Goal: Transaction & Acquisition: Purchase product/service

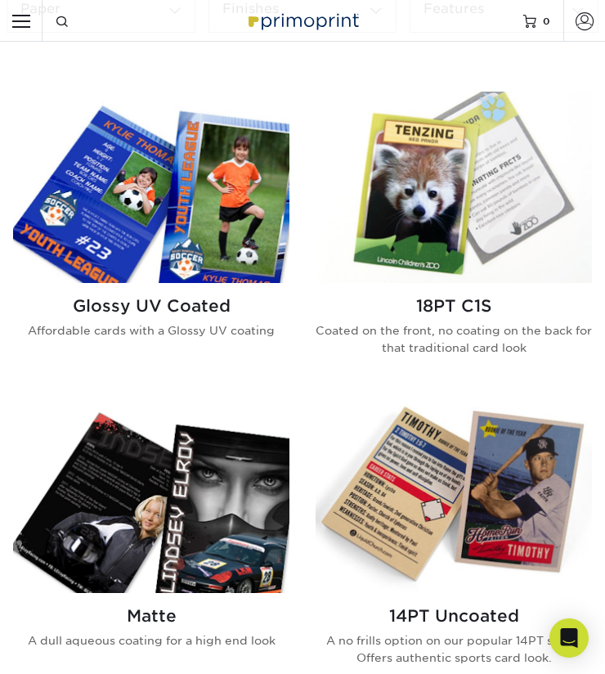
scroll to position [736, 0]
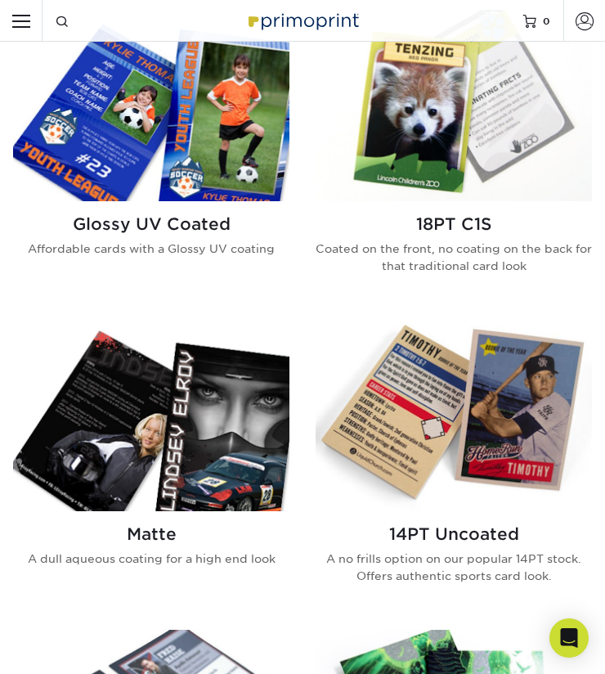
click at [405, 386] on img at bounding box center [454, 415] width 276 height 191
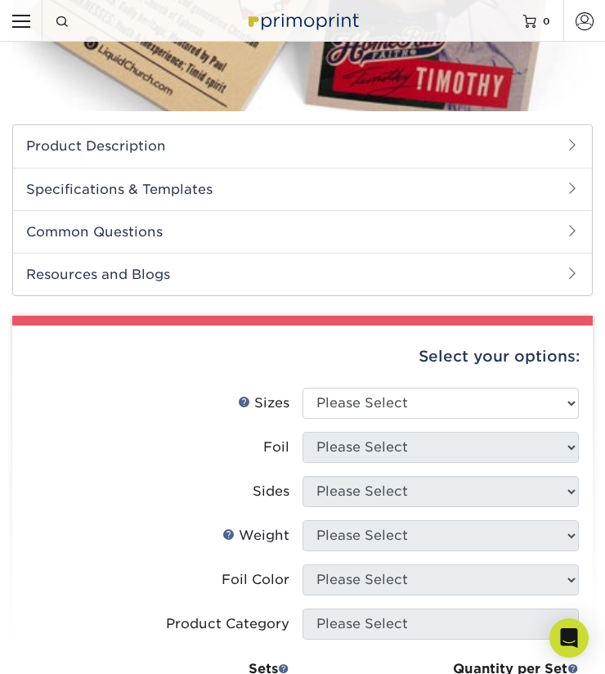
scroll to position [164, 0]
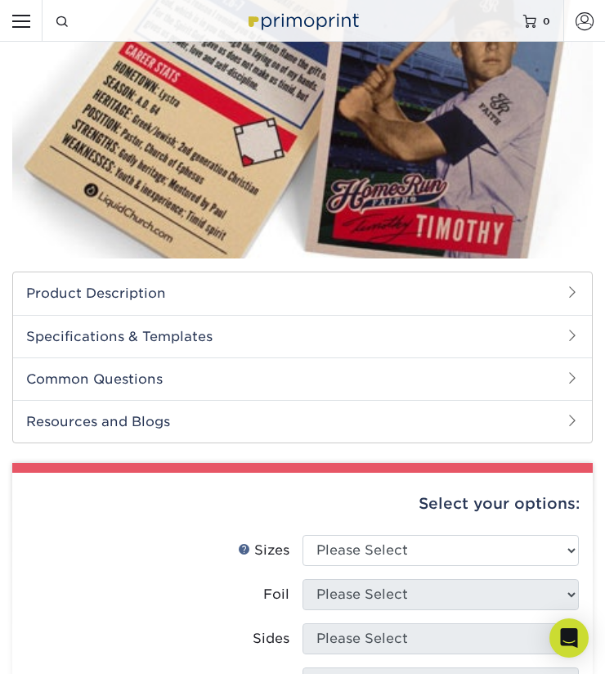
click at [313, 304] on h2 "Product Description" at bounding box center [302, 293] width 579 height 42
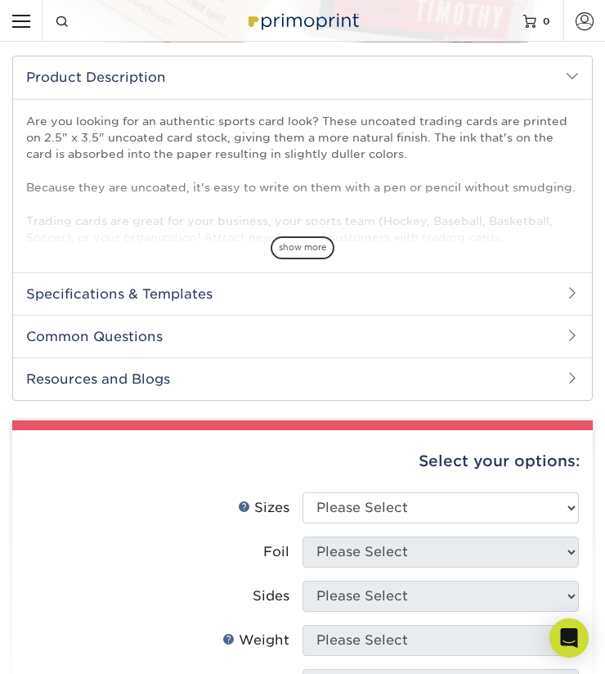
scroll to position [409, 0]
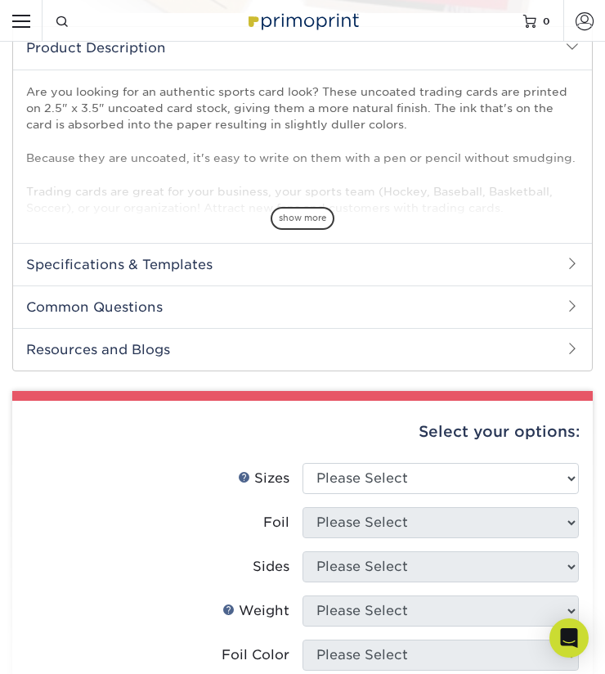
click at [309, 279] on h2 "Specifications & Templates" at bounding box center [302, 264] width 579 height 43
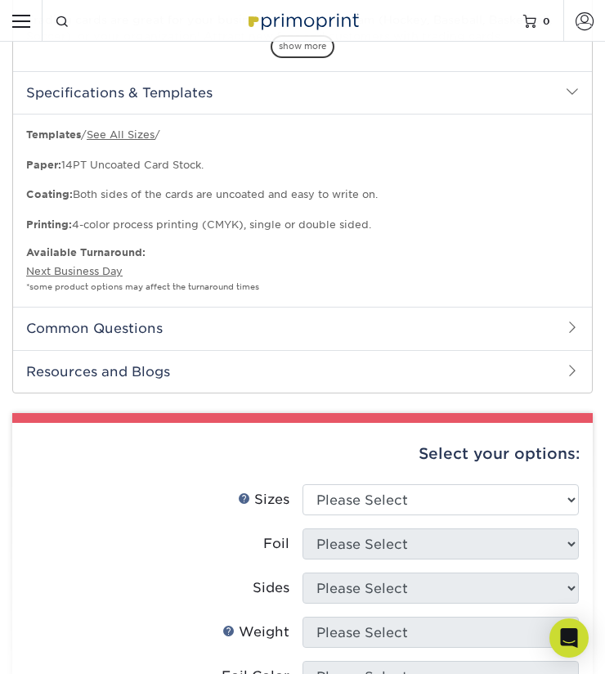
scroll to position [654, 0]
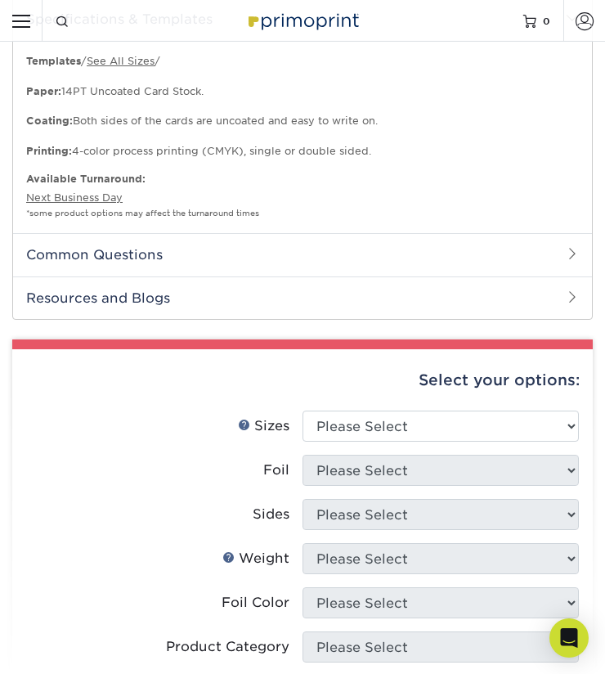
click at [310, 266] on h2 "Common Questions" at bounding box center [302, 254] width 579 height 43
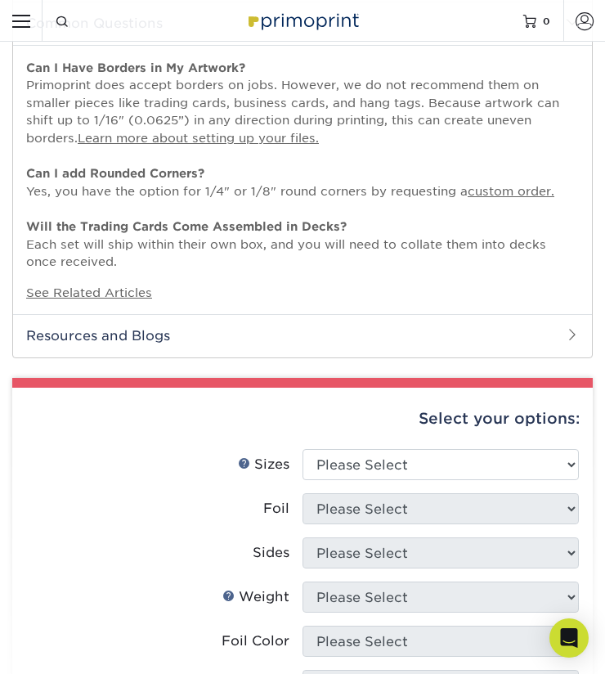
scroll to position [900, 0]
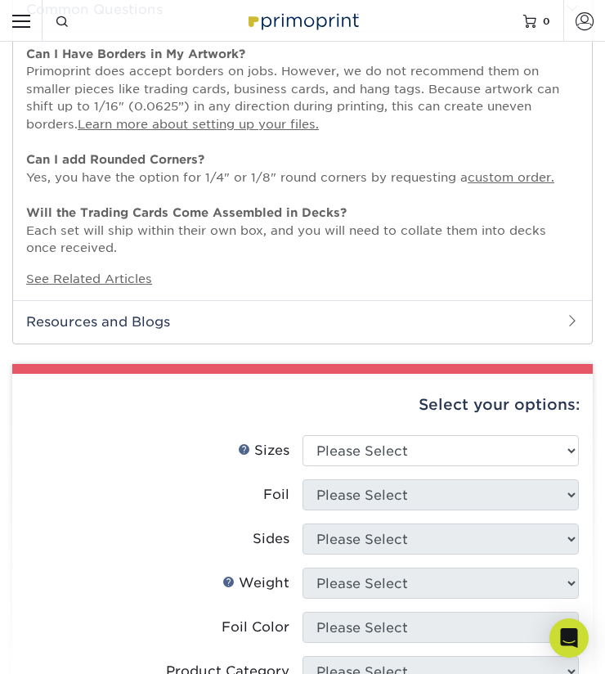
click at [248, 312] on h2 "Resources and Blogs" at bounding box center [302, 321] width 579 height 43
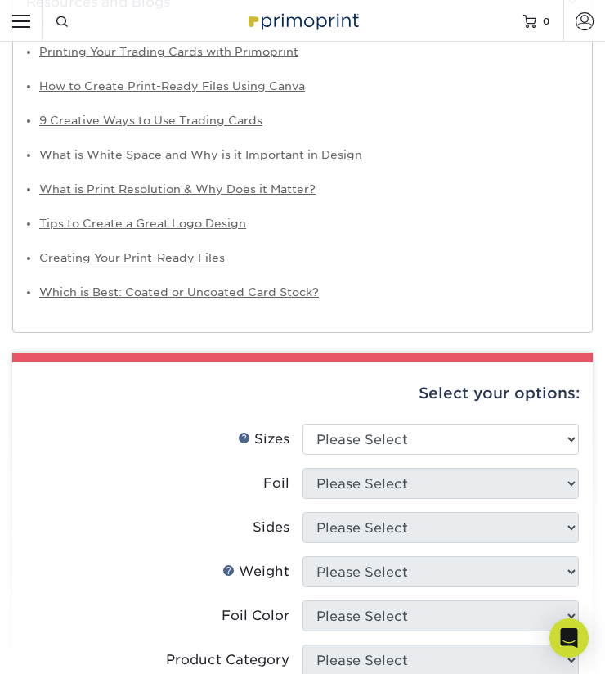
scroll to position [1390, 0]
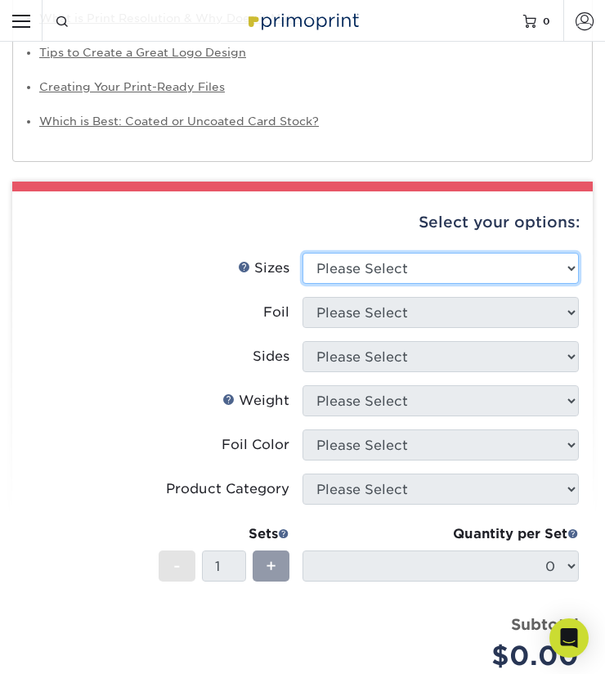
click at [393, 261] on select "Please Select 2.5" x 3.5"" at bounding box center [441, 268] width 276 height 31
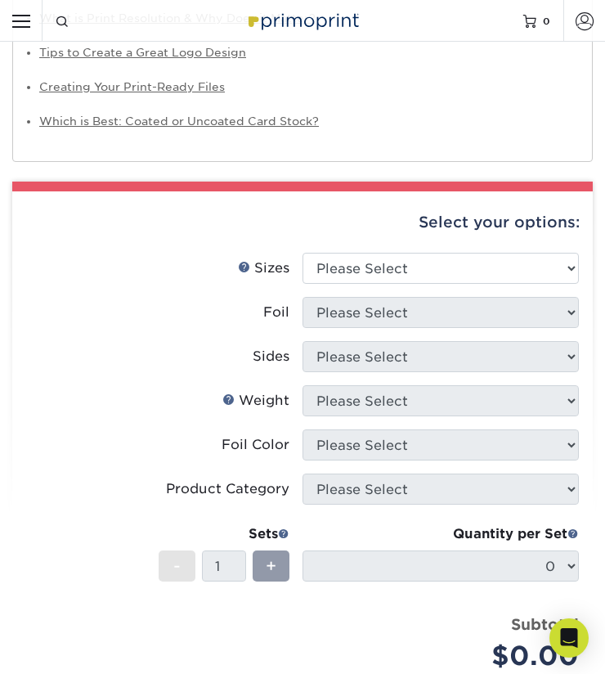
click at [207, 364] on label "Sides" at bounding box center [164, 356] width 276 height 31
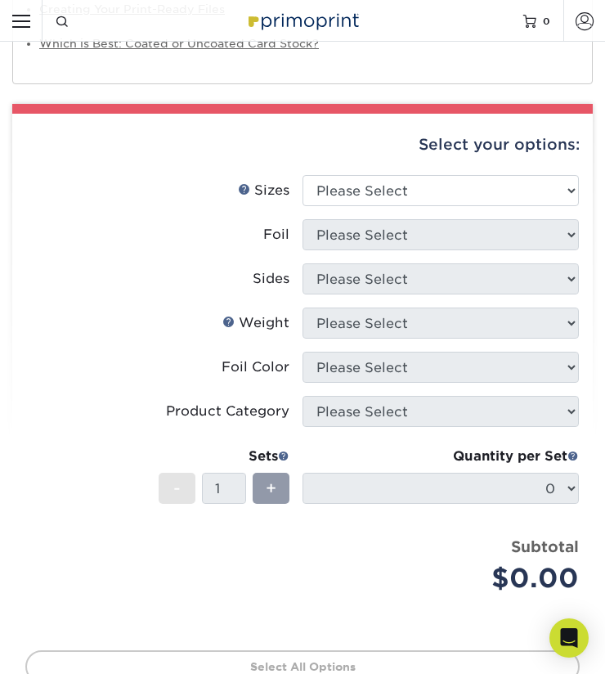
scroll to position [1472, 0]
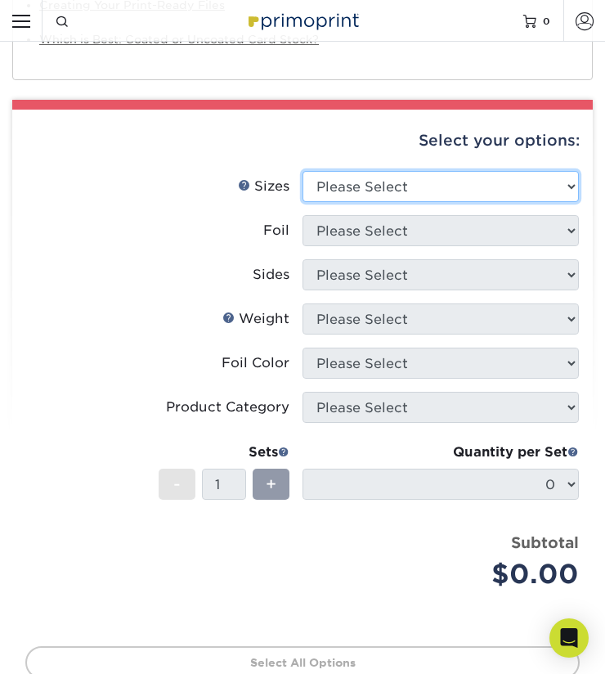
click at [418, 186] on select "Please Select 2.5" x 3.5"" at bounding box center [441, 186] width 276 height 31
select select "2.50x3.50"
click at [303, 171] on select "Please Select 2.5" x 3.5"" at bounding box center [441, 186] width 276 height 31
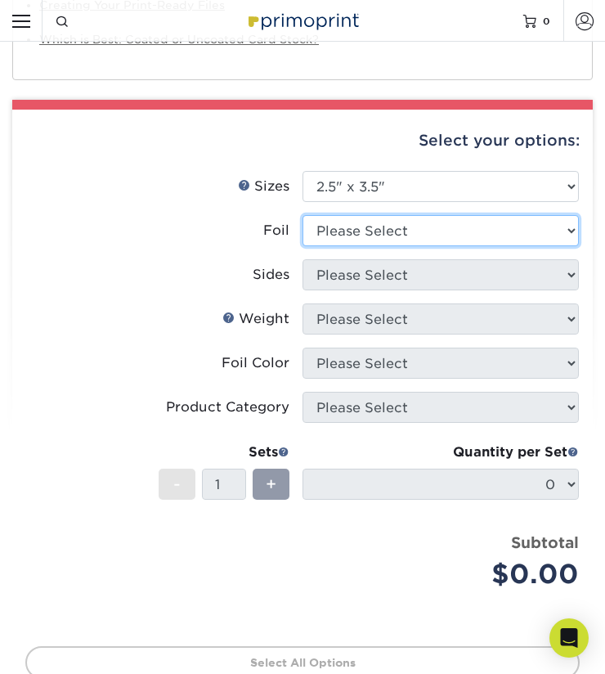
click at [411, 233] on select "Please Select Yes No" at bounding box center [441, 230] width 276 height 31
select select "0"
click at [303, 215] on select "Please Select Yes No" at bounding box center [441, 230] width 276 height 31
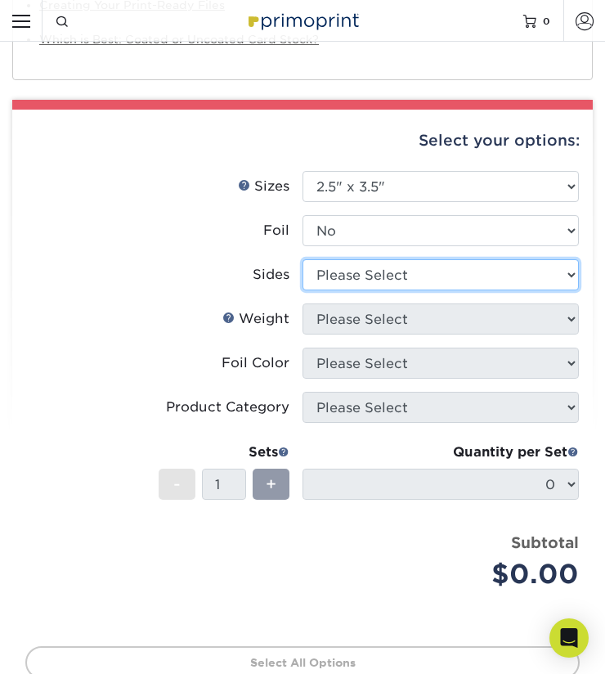
click at [396, 280] on select "Please Select Print Both Sides Print Front Only" at bounding box center [441, 274] width 276 height 31
select select "13abbda7-1d64-4f25-8bb2-c179b224825d"
click at [303, 259] on select "Please Select Print Both Sides Print Front Only" at bounding box center [441, 274] width 276 height 31
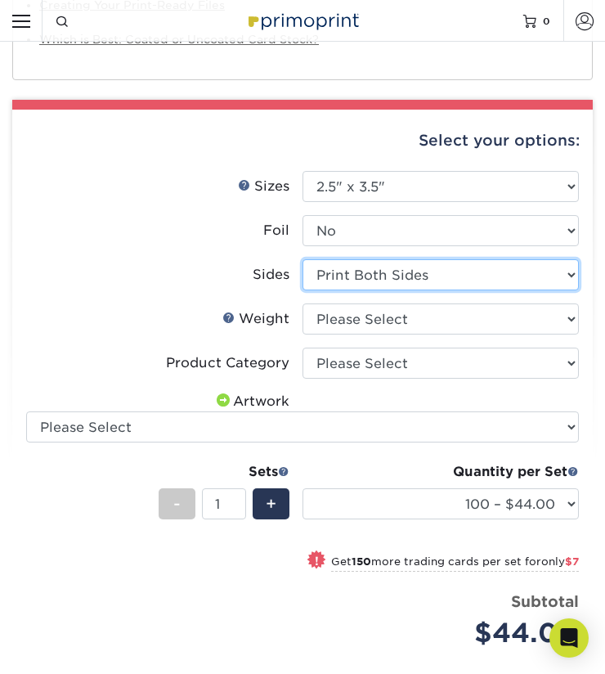
scroll to position [1554, 0]
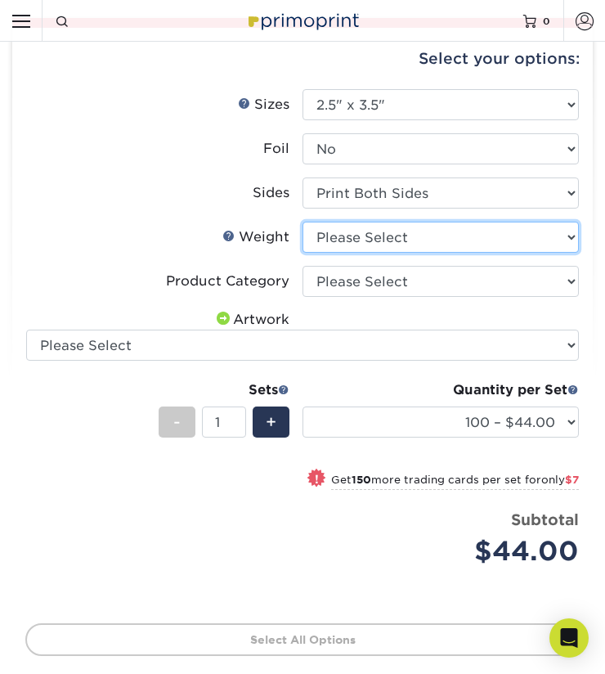
click at [409, 247] on select "Please Select 14PT Uncoated" at bounding box center [441, 237] width 276 height 31
select select "14PT Uncoated"
click at [303, 222] on select "Please Select 14PT Uncoated" at bounding box center [441, 237] width 276 height 31
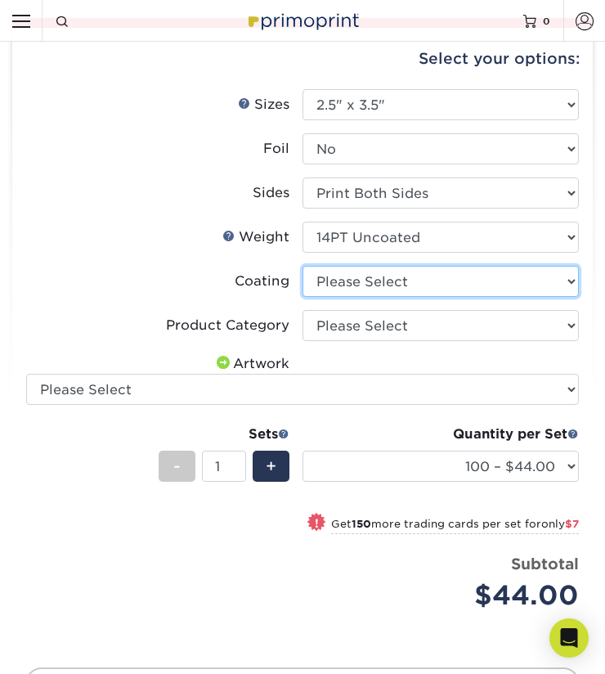
click at [394, 286] on select at bounding box center [441, 281] width 276 height 31
select select "3e7618de-abca-4bda-9f97-8b9129e913d8"
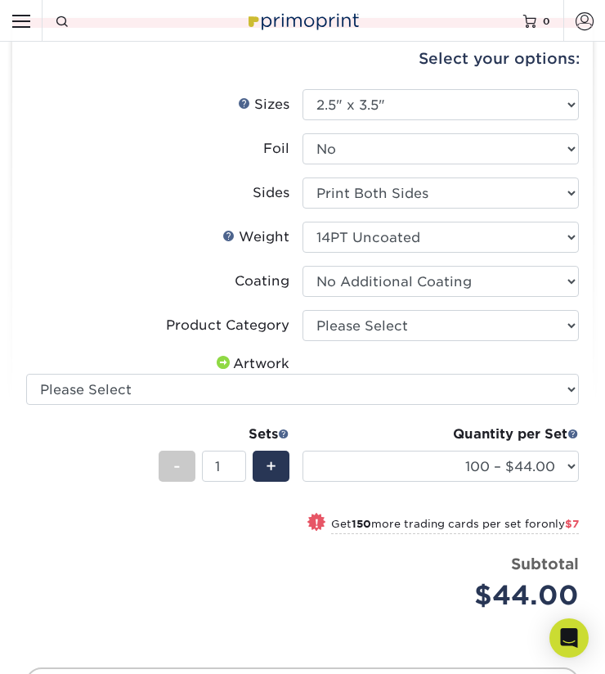
click at [303, 266] on select at bounding box center [441, 281] width 276 height 31
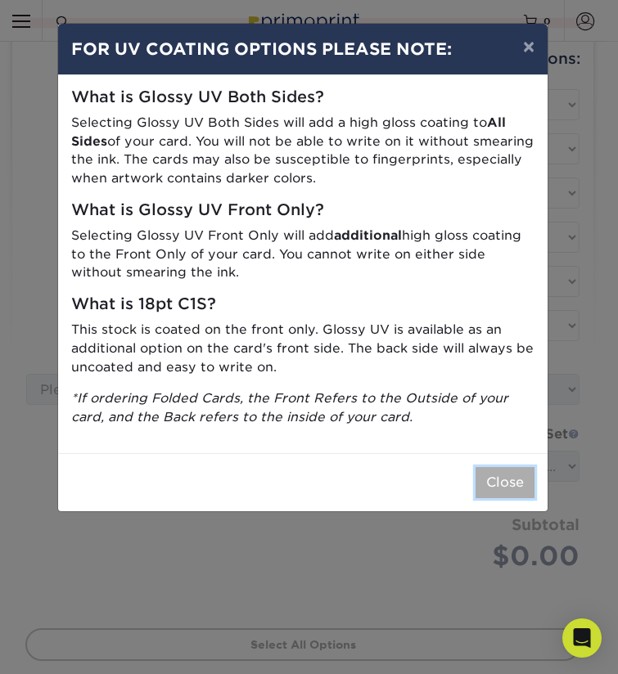
click at [492, 479] on button "Close" at bounding box center [504, 482] width 59 height 31
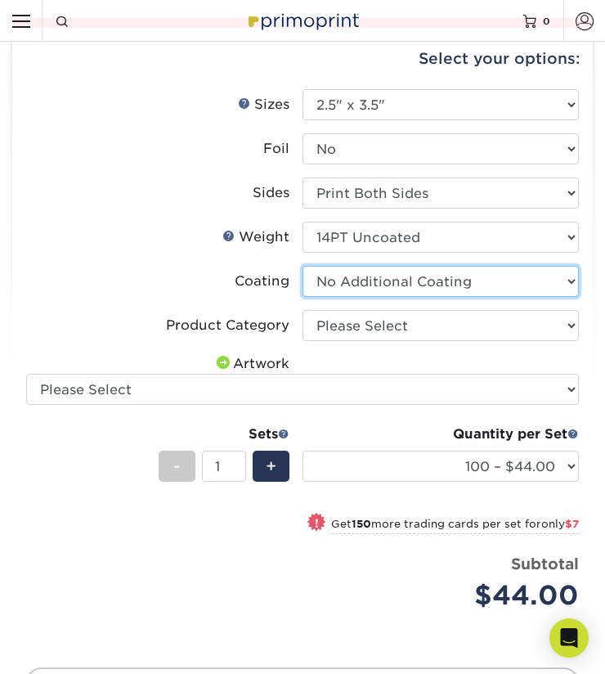
click at [392, 282] on select at bounding box center [441, 281] width 276 height 31
click at [303, 266] on select at bounding box center [441, 281] width 276 height 31
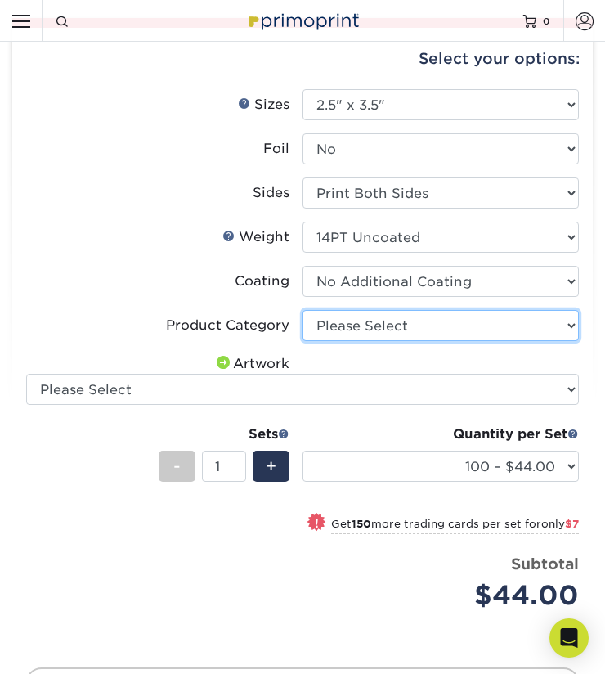
click at [372, 323] on select "Please Select Trading Cards" at bounding box center [441, 325] width 276 height 31
select select "c2f9bce9-36c2-409d-b101-c29d9d031e18"
click at [303, 310] on select "Please Select Trading Cards" at bounding box center [441, 325] width 276 height 31
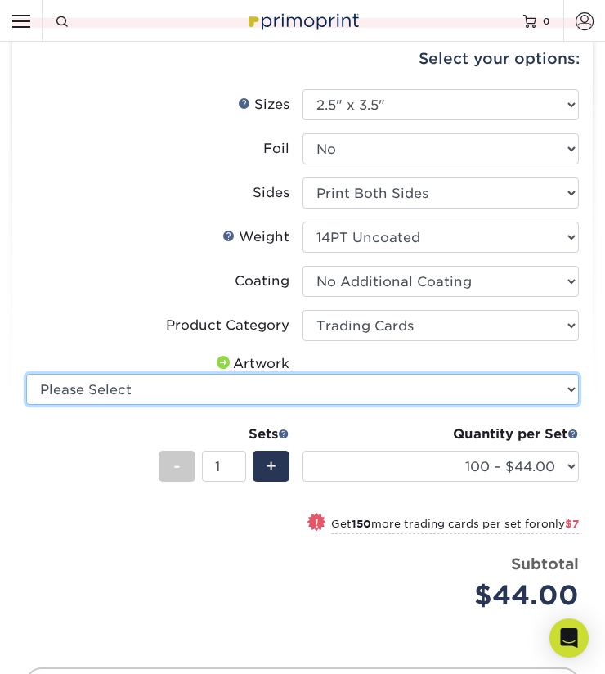
click at [312, 384] on select "Please Select I will upload files I need a design - $100" at bounding box center [302, 389] width 553 height 31
select select "upload"
click at [26, 374] on select "Please Select I will upload files I need a design - $100" at bounding box center [302, 389] width 553 height 31
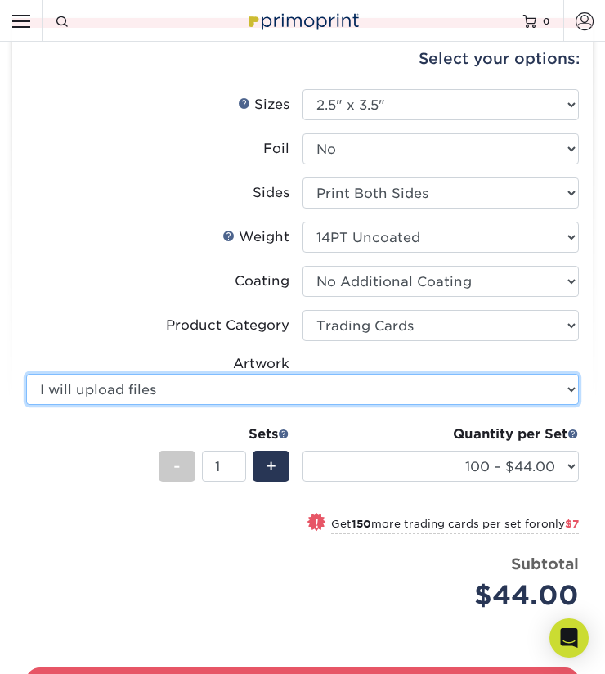
scroll to position [2045, 0]
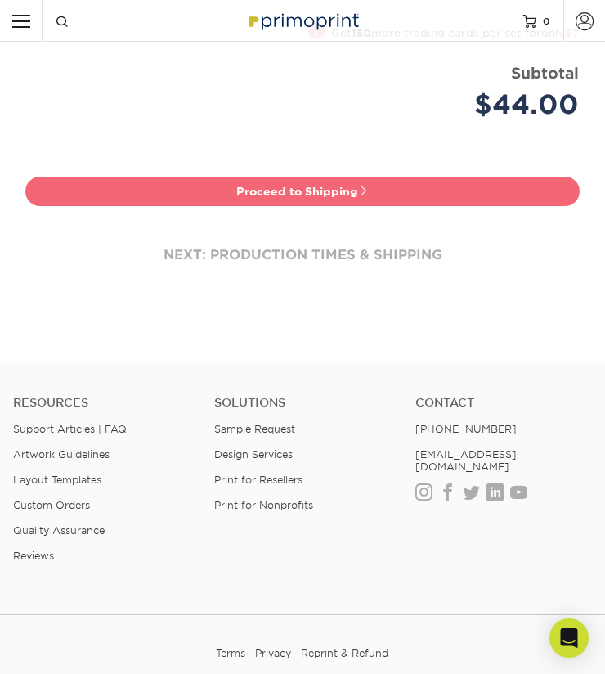
click at [449, 191] on link "Proceed to Shipping" at bounding box center [302, 191] width 555 height 29
type input "Set 1"
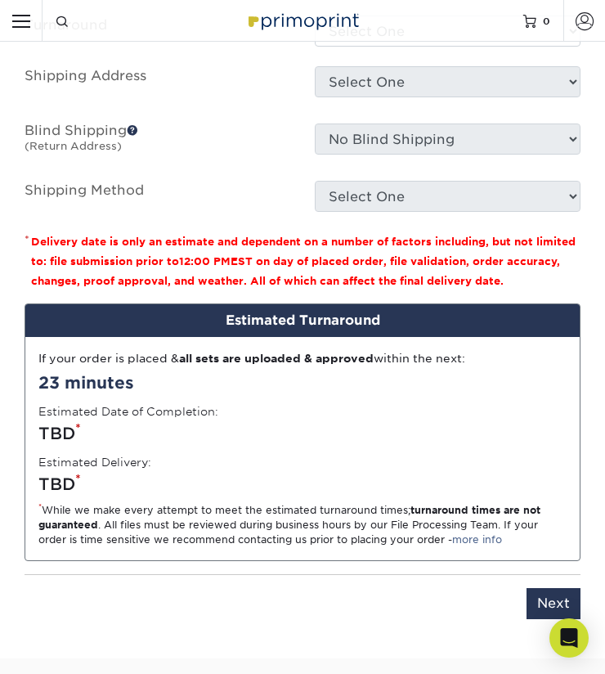
scroll to position [1999, 0]
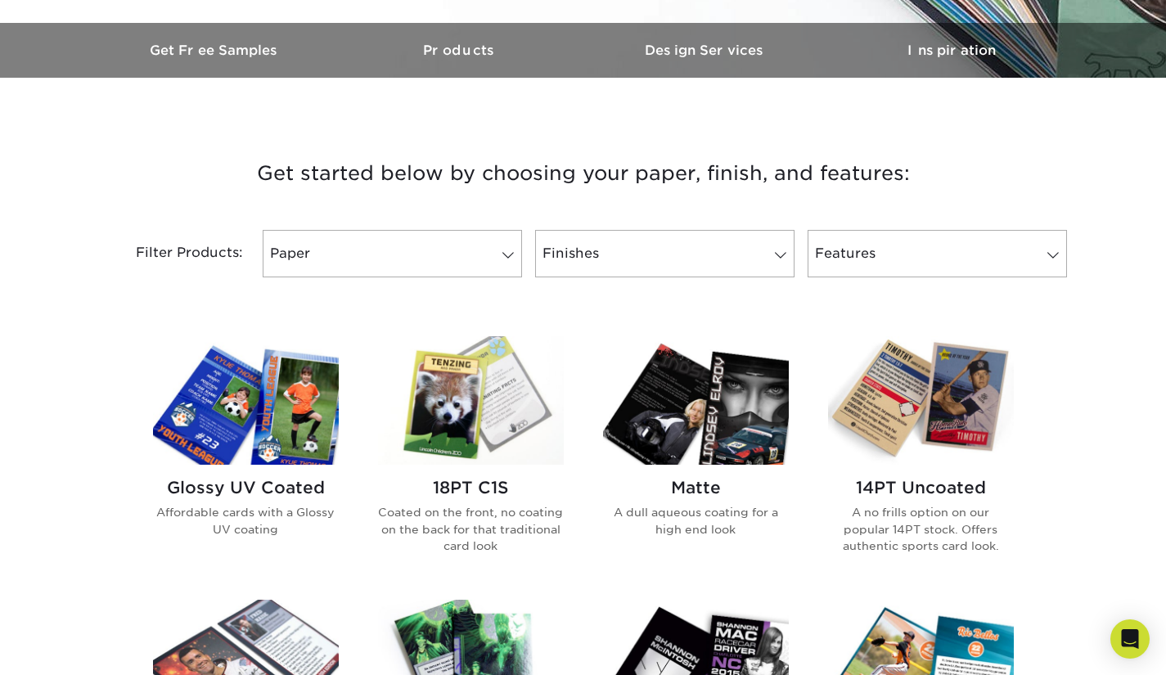
scroll to position [573, 0]
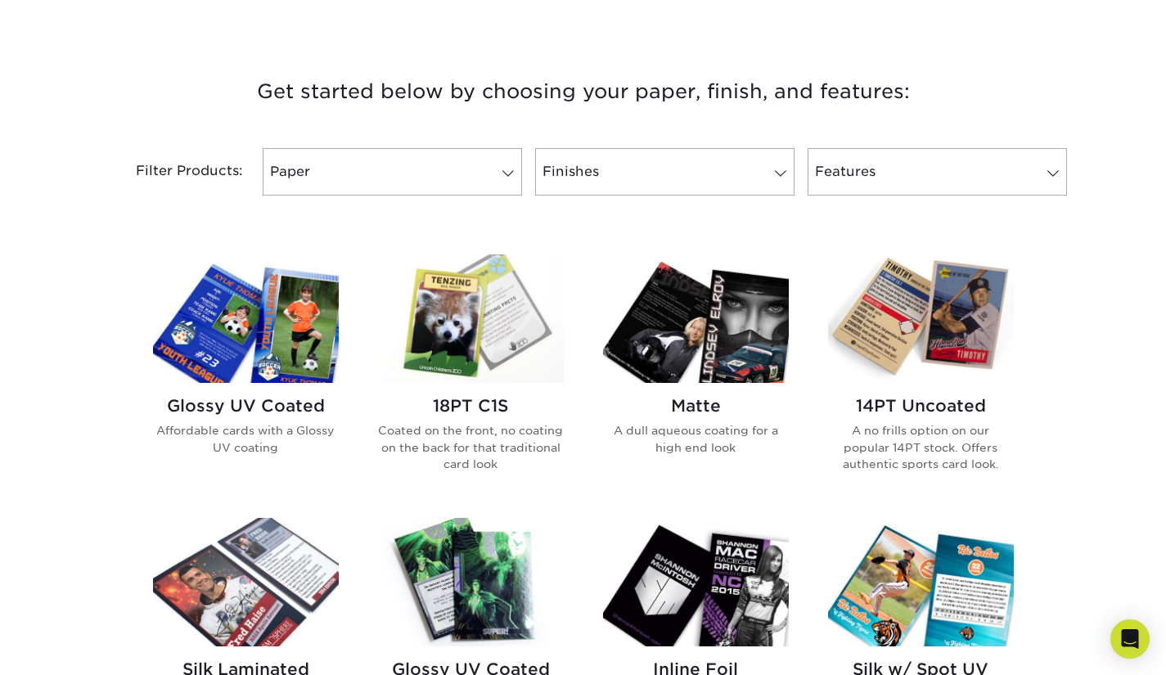
click at [492, 303] on img at bounding box center [471, 318] width 186 height 128
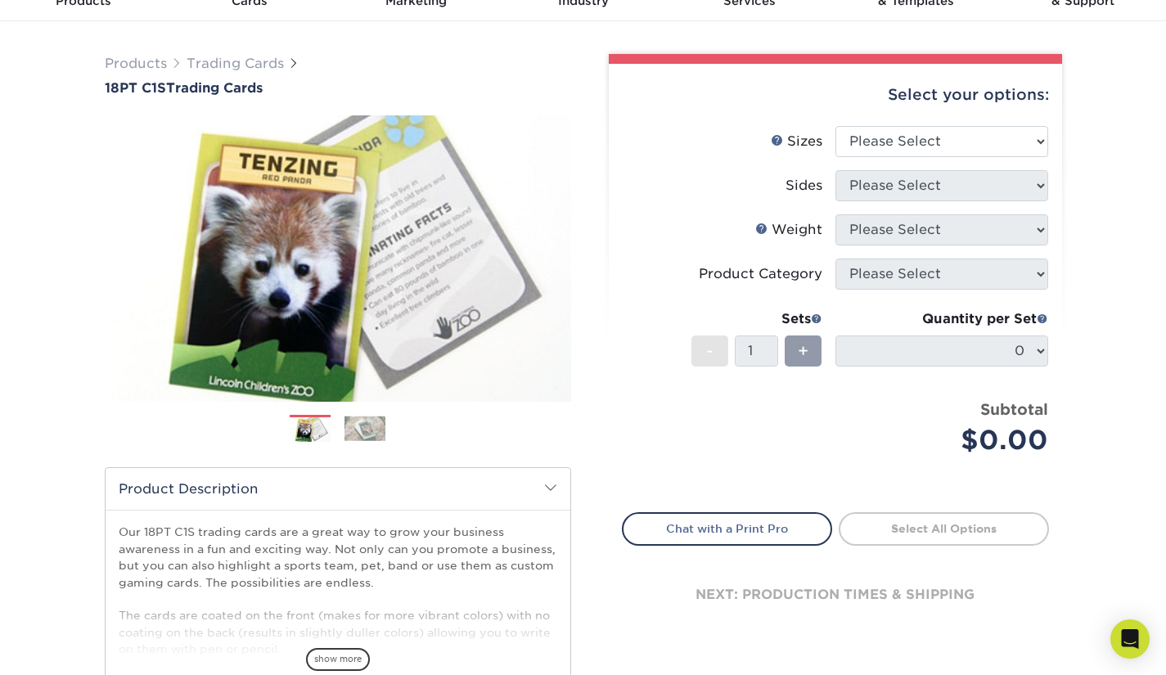
scroll to position [82, 0]
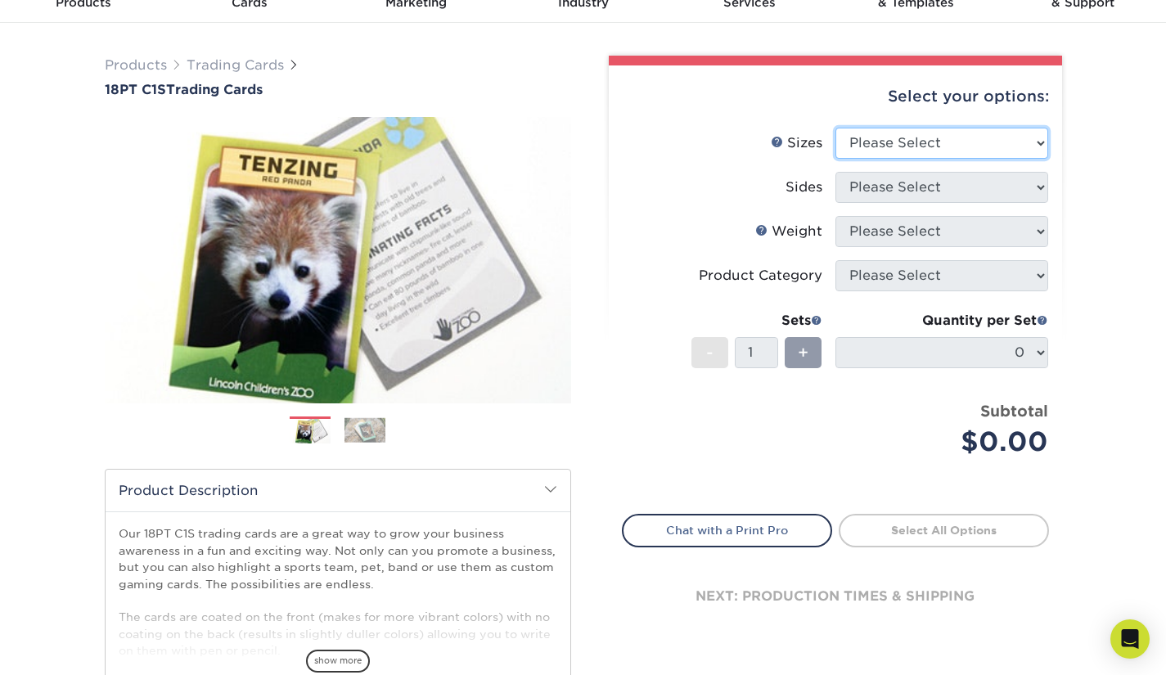
click at [966, 148] on select "Please Select 2.5" x 3.5"" at bounding box center [941, 143] width 213 height 31
select select "2.50x3.50"
click at [835, 128] on select "Please Select 2.5" x 3.5"" at bounding box center [941, 143] width 213 height 31
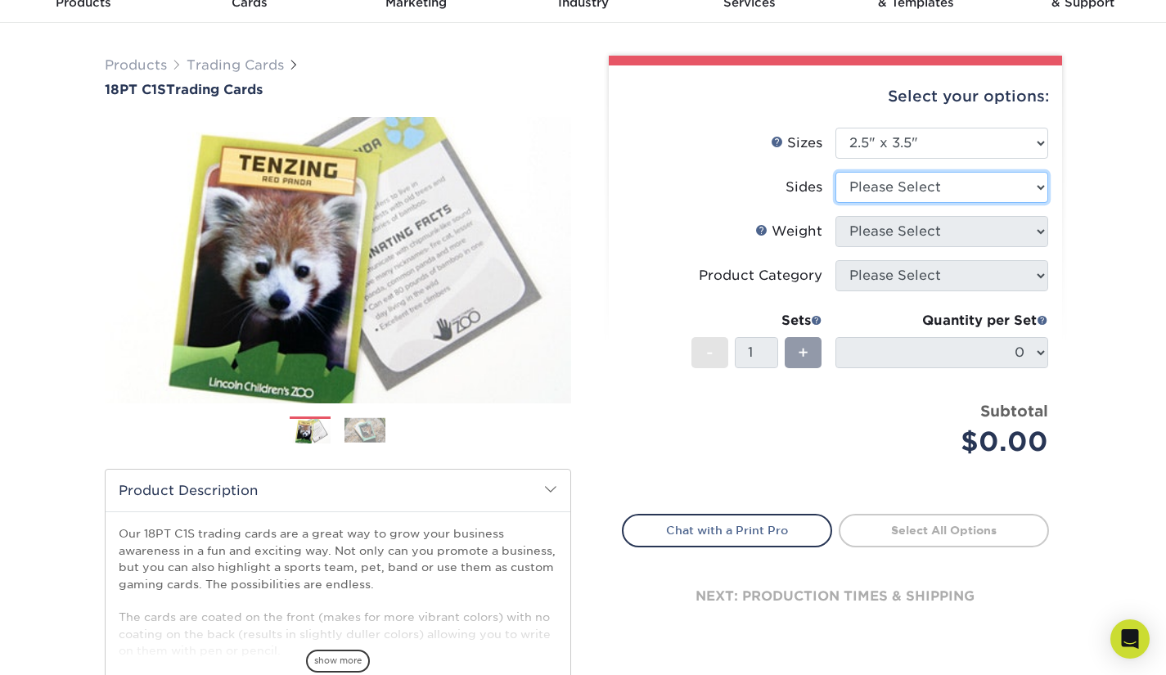
click at [950, 190] on select "Please Select Print Both Sides Print Front Only" at bounding box center [941, 187] width 213 height 31
select select "13abbda7-1d64-4f25-8bb2-c179b224825d"
click at [835, 172] on select "Please Select Print Both Sides Print Front Only" at bounding box center [941, 187] width 213 height 31
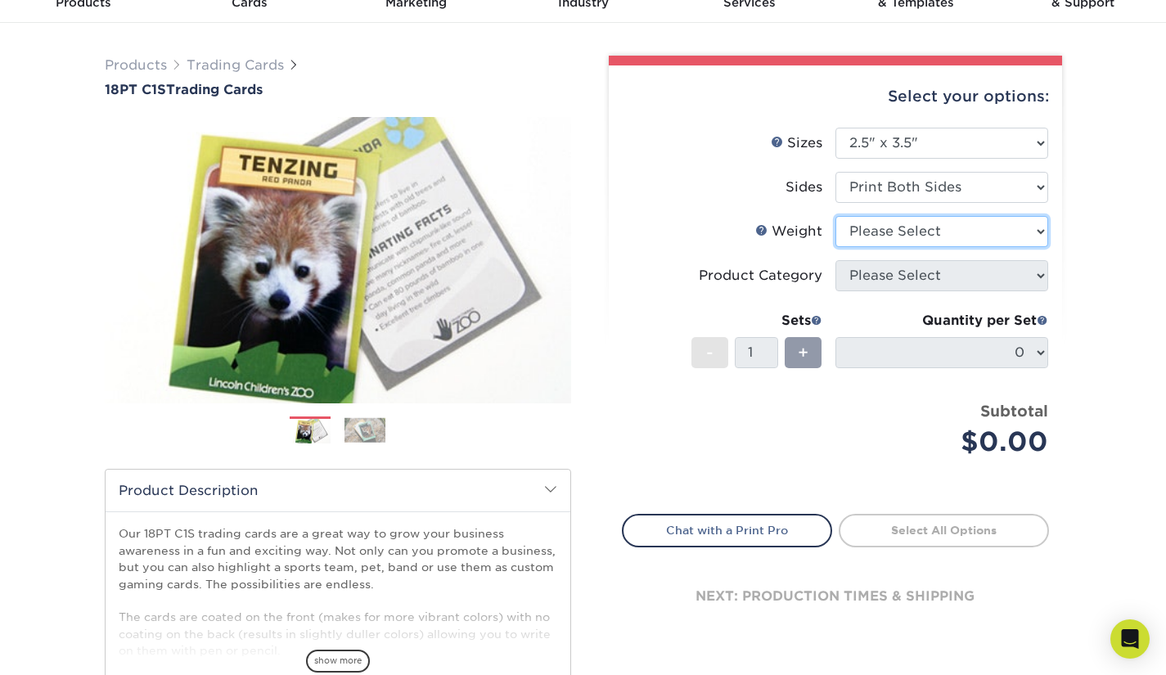
click at [930, 219] on select "Please Select 18PT C1S" at bounding box center [941, 231] width 213 height 31
select select "18PTC1S"
click at [835, 216] on select "Please Select 18PT C1S" at bounding box center [941, 231] width 213 height 31
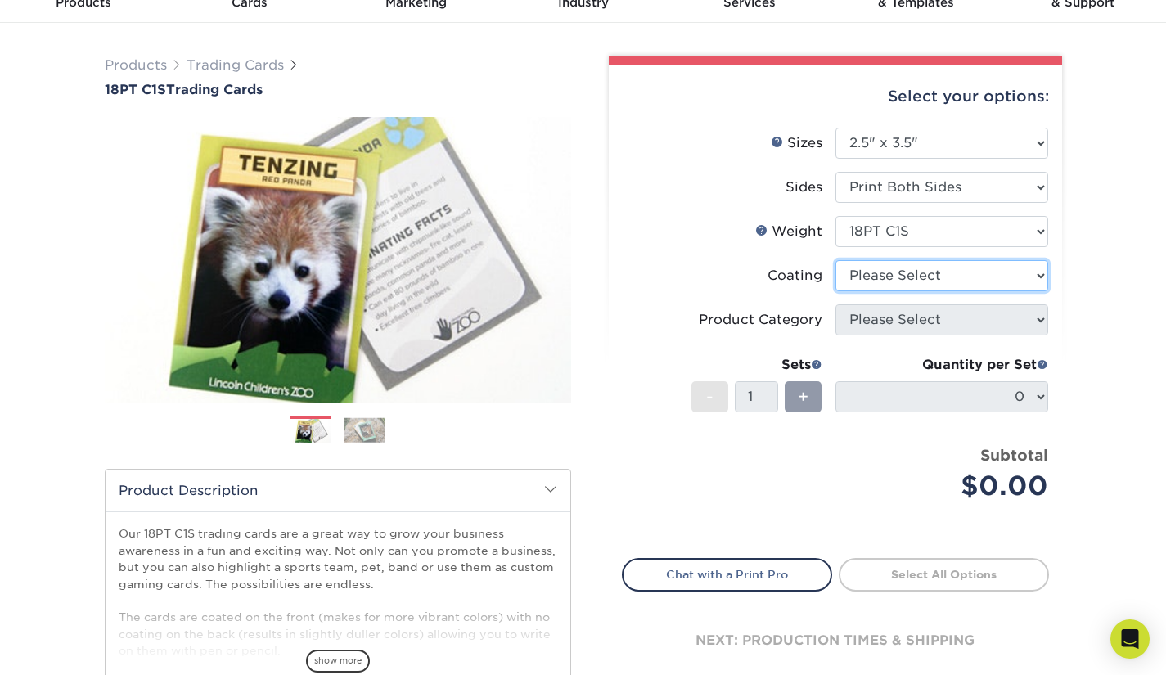
click at [931, 277] on select at bounding box center [941, 275] width 213 height 31
select select "3e7618de-abca-4bda-9f97-8b9129e913d8"
click at [835, 260] on select at bounding box center [941, 275] width 213 height 31
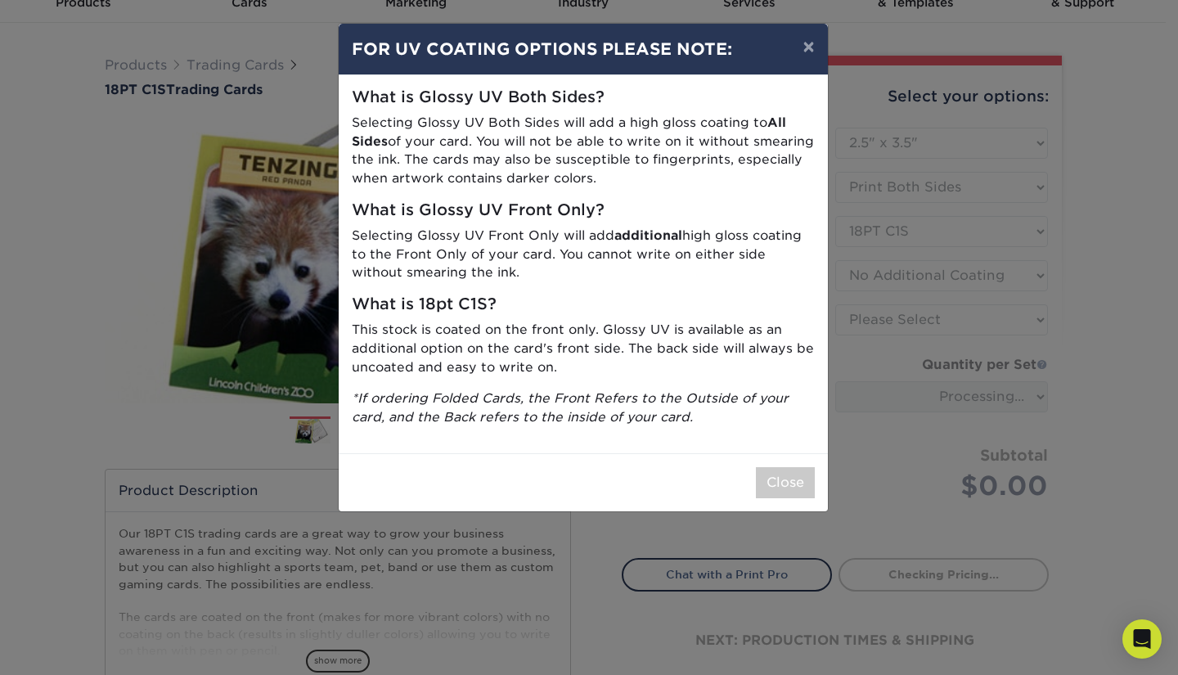
click at [770, 499] on div "Close" at bounding box center [583, 482] width 489 height 58
click at [770, 483] on button "Close" at bounding box center [785, 482] width 59 height 31
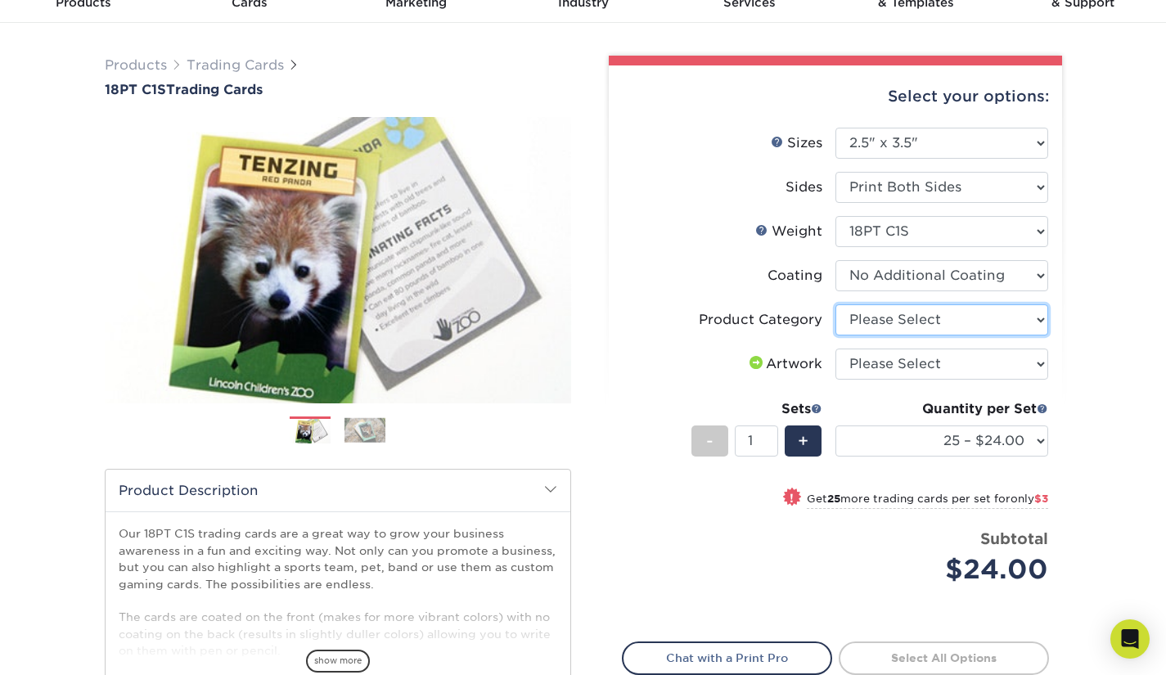
click at [889, 329] on select "Please Select Trading Cards" at bounding box center [941, 319] width 213 height 31
select select "c2f9bce9-36c2-409d-b101-c29d9d031e18"
click at [835, 304] on select "Please Select Trading Cards" at bounding box center [941, 319] width 213 height 31
click at [884, 366] on select "Please Select I will upload files I need a design - $100" at bounding box center [941, 363] width 213 height 31
select select "upload"
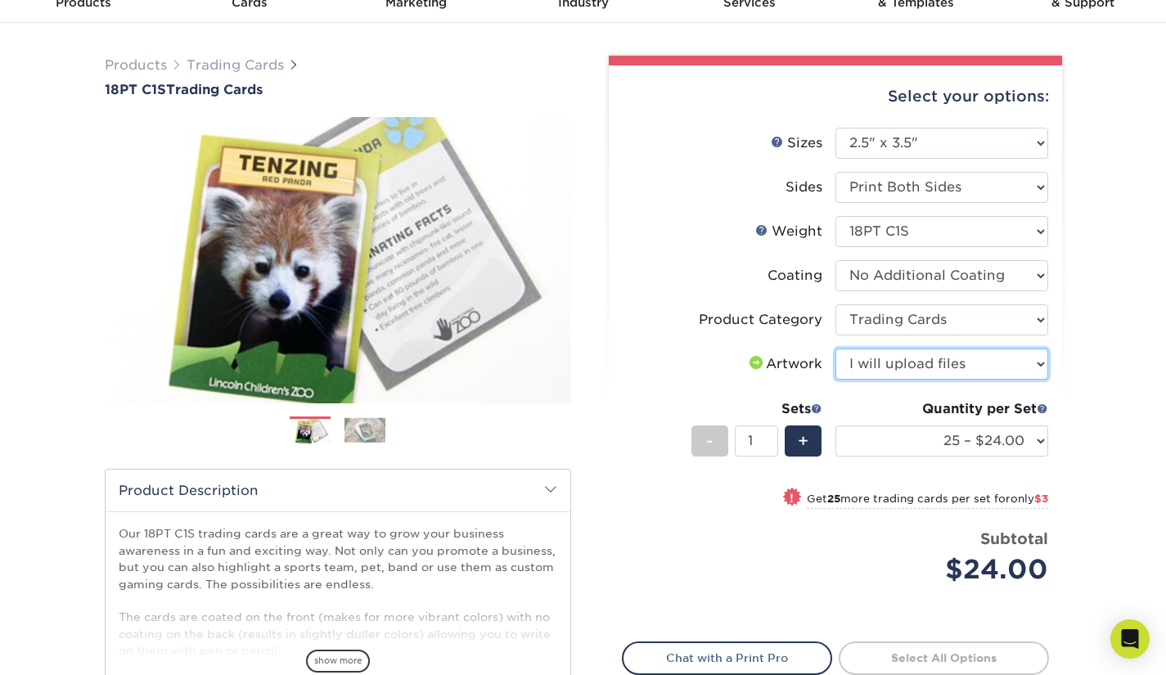
click at [835, 348] on select "Please Select I will upload files I need a design - $100" at bounding box center [941, 363] width 213 height 31
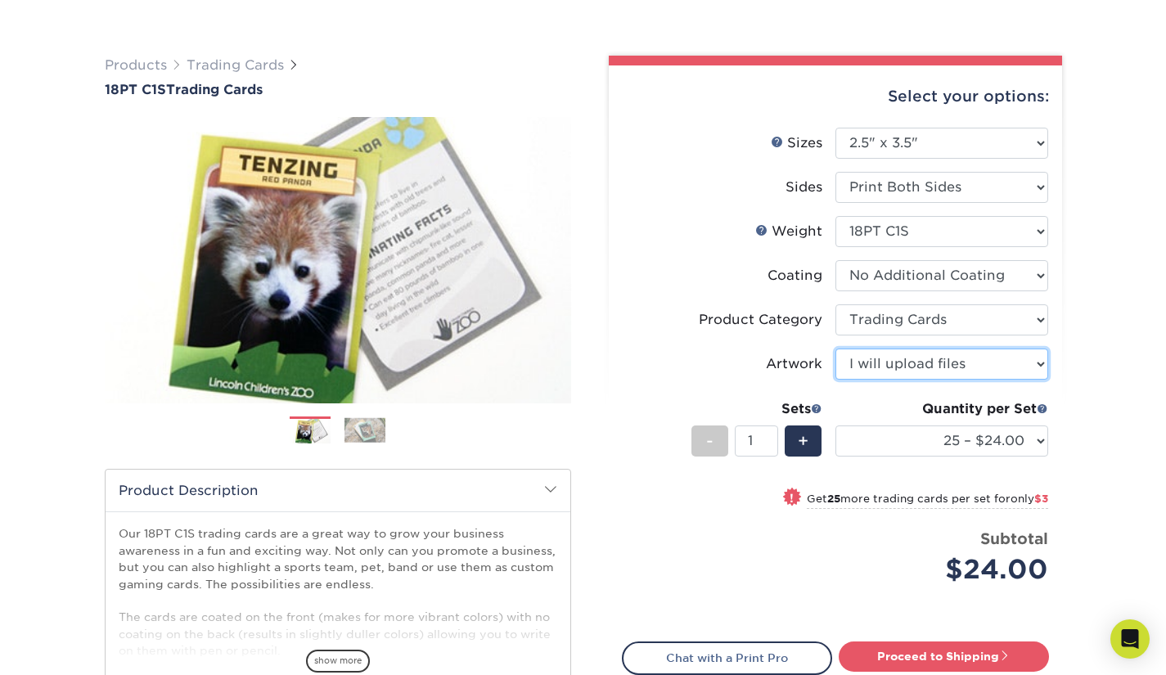
scroll to position [245, 0]
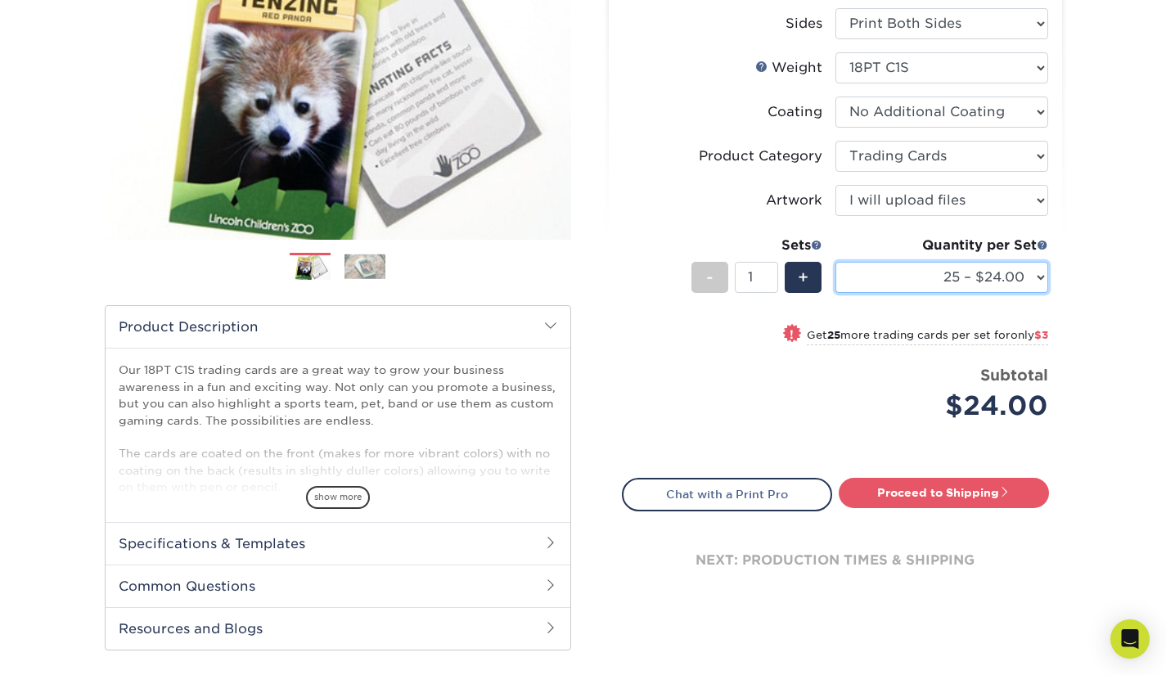
click at [1032, 278] on select "25 – $24.00 50 – $27.00 75 – $35.00 100 – $39.00 250 – $45.00 500 – $55.00 1000…" at bounding box center [941, 277] width 213 height 31
click at [779, 393] on div "Price per set $24.00" at bounding box center [728, 395] width 213 height 62
click at [932, 288] on select "25 – $24.00 50 – $27.00 75 – $35.00 100 – $39.00 250 – $45.00 500 – $55.00 1000…" at bounding box center [941, 277] width 213 height 31
click at [835, 262] on select "25 – $24.00 50 – $27.00 75 – $35.00 100 – $39.00 250 – $45.00 500 – $55.00 1000…" at bounding box center [941, 277] width 213 height 31
click at [986, 279] on select "25 – $24.00 50 – $27.00 75 – $35.00 100 – $39.00 250 – $45.00 500 – $55.00 1000…" at bounding box center [941, 277] width 213 height 31
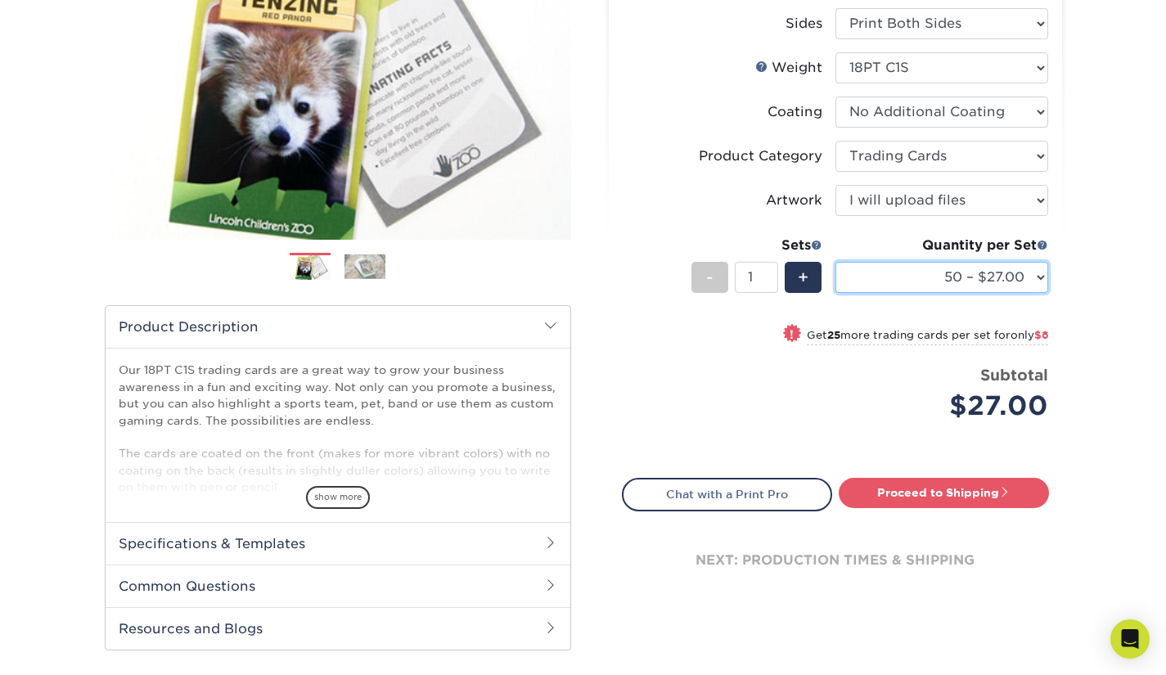
select select "100 – $39.00"
click at [835, 262] on select "25 – $24.00 50 – $27.00 75 – $35.00 100 – $39.00 250 – $45.00 500 – $55.00 1000…" at bounding box center [941, 277] width 213 height 31
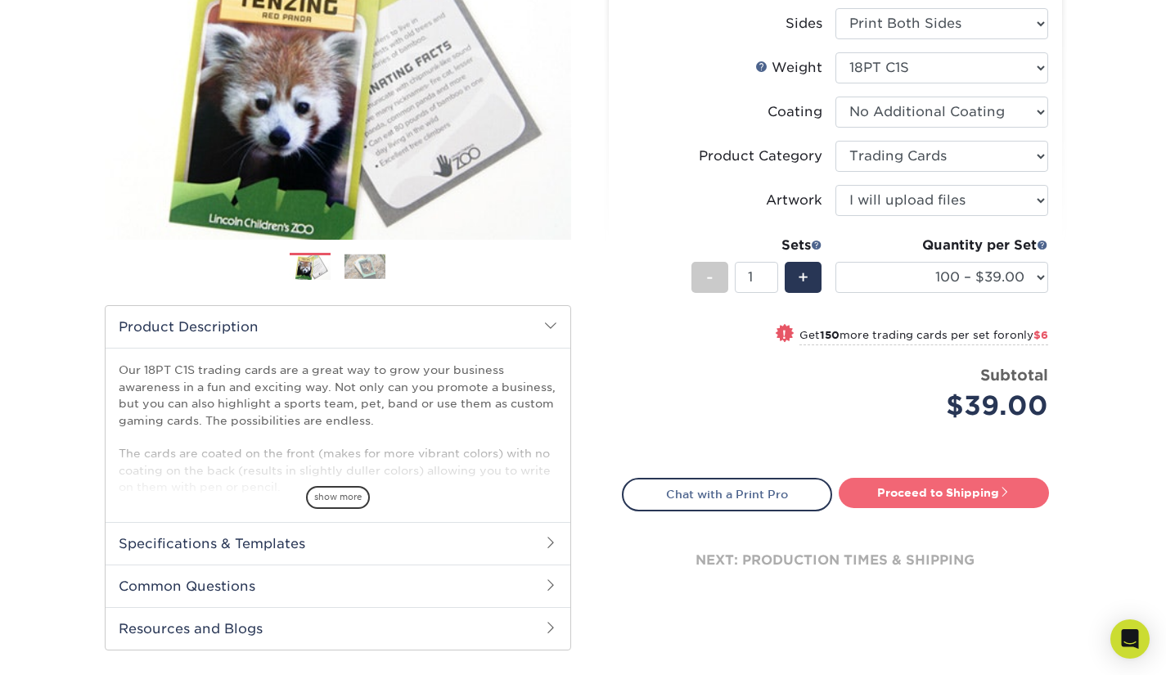
click at [976, 500] on link "Proceed to Shipping" at bounding box center [943, 492] width 210 height 29
type input "Set 1"
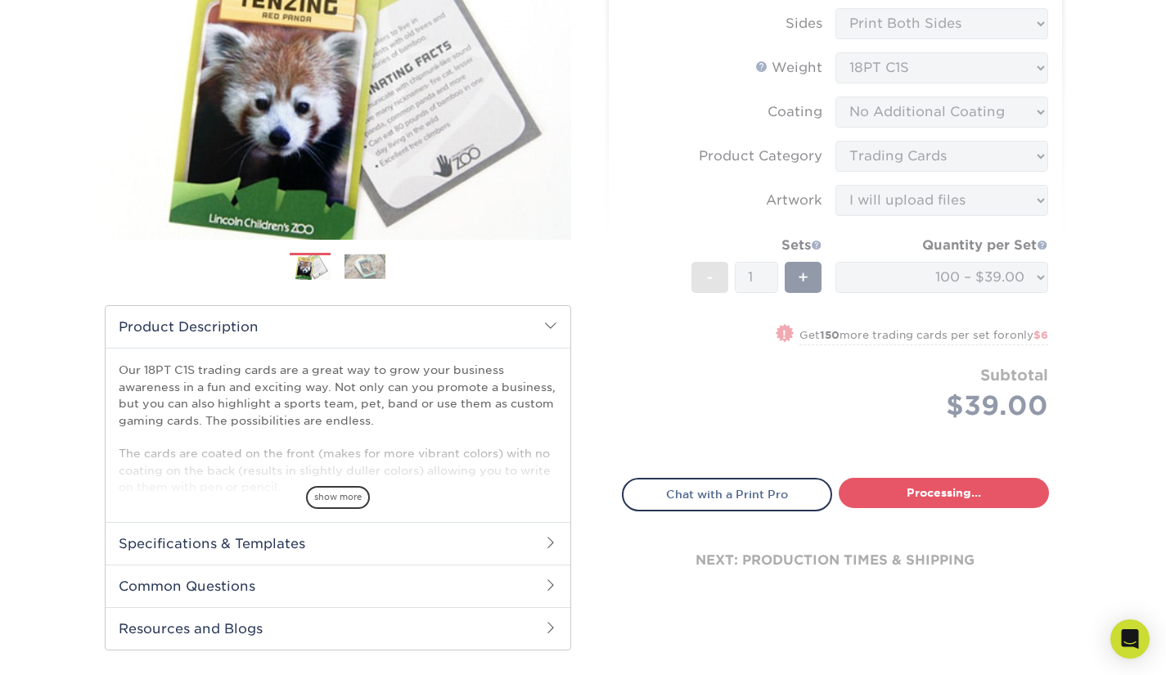
select select "9109923d-7058-4033-817a-6a9dd4fe8c96"
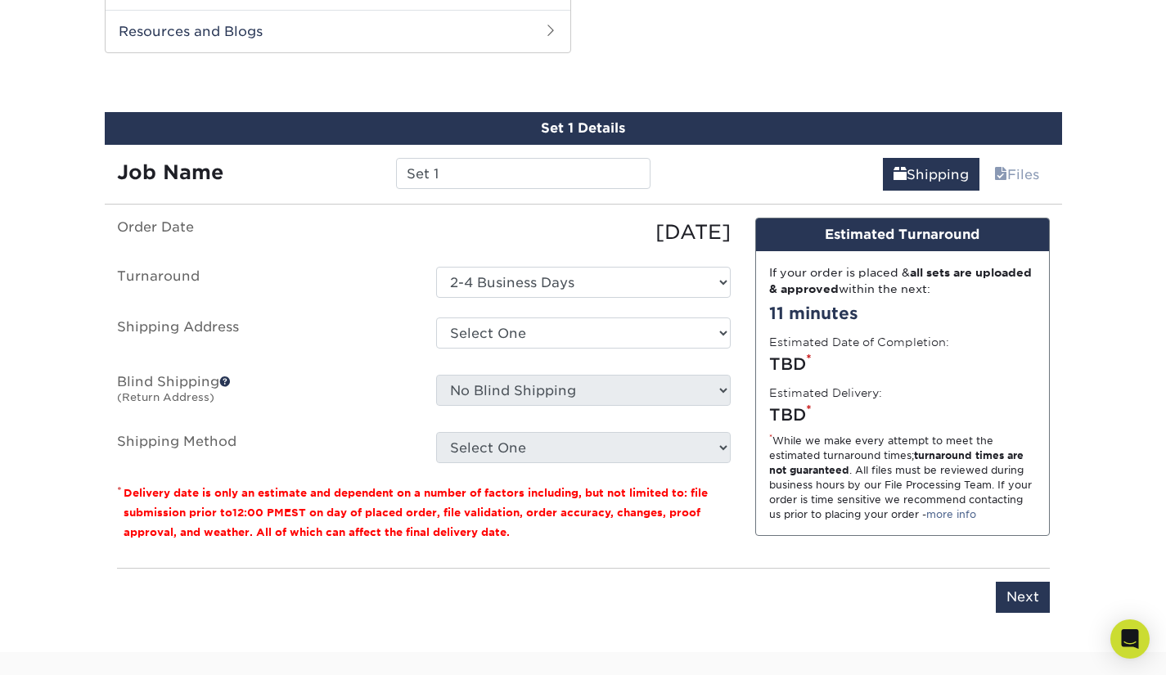
scroll to position [896, 0]
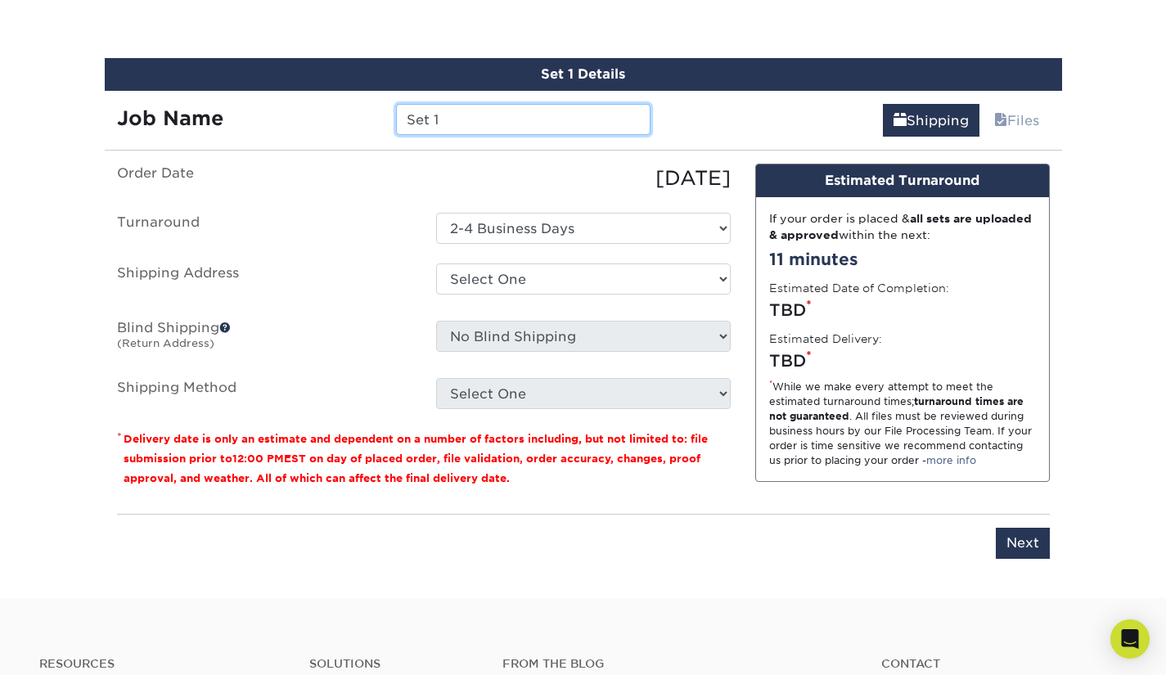
click at [504, 125] on input "Set 1" at bounding box center [523, 119] width 254 height 31
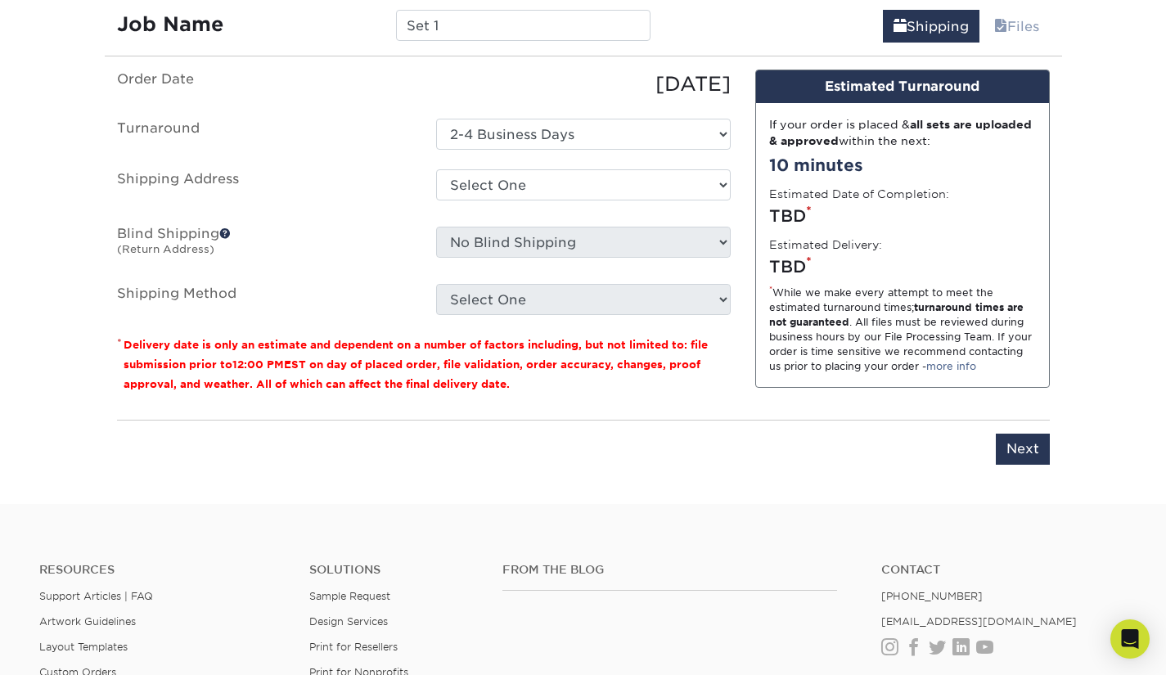
scroll to position [888, 0]
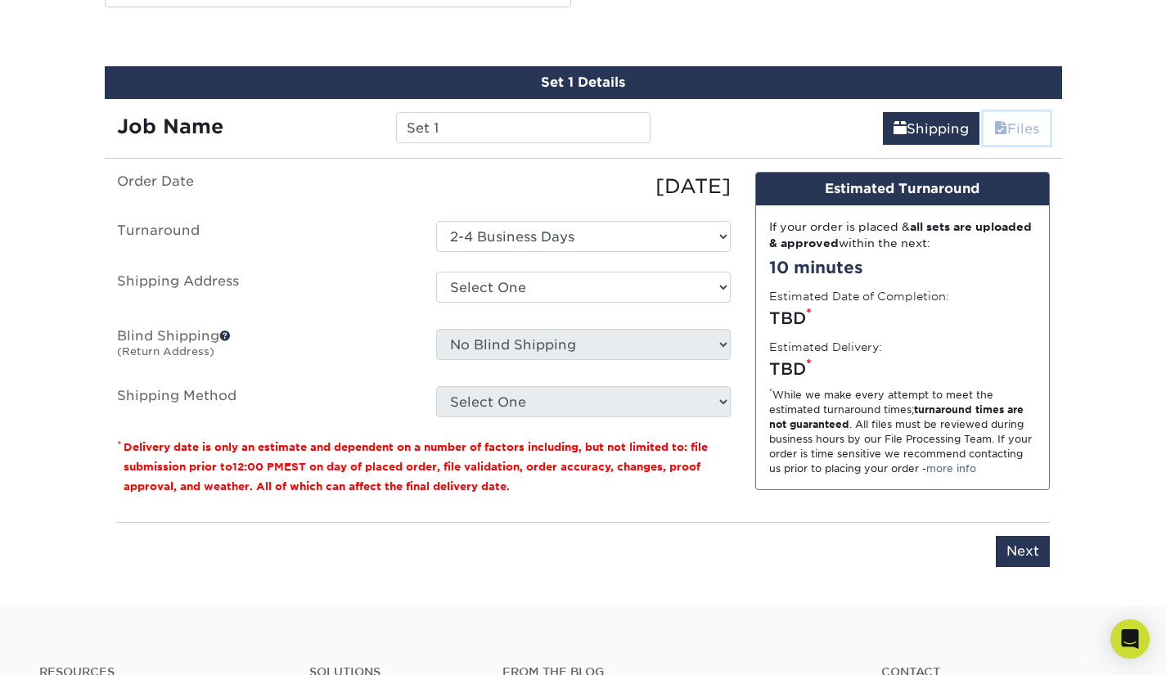
click at [1006, 124] on link "Files" at bounding box center [1016, 128] width 66 height 33
click at [1011, 137] on link "Files" at bounding box center [1016, 128] width 66 height 33
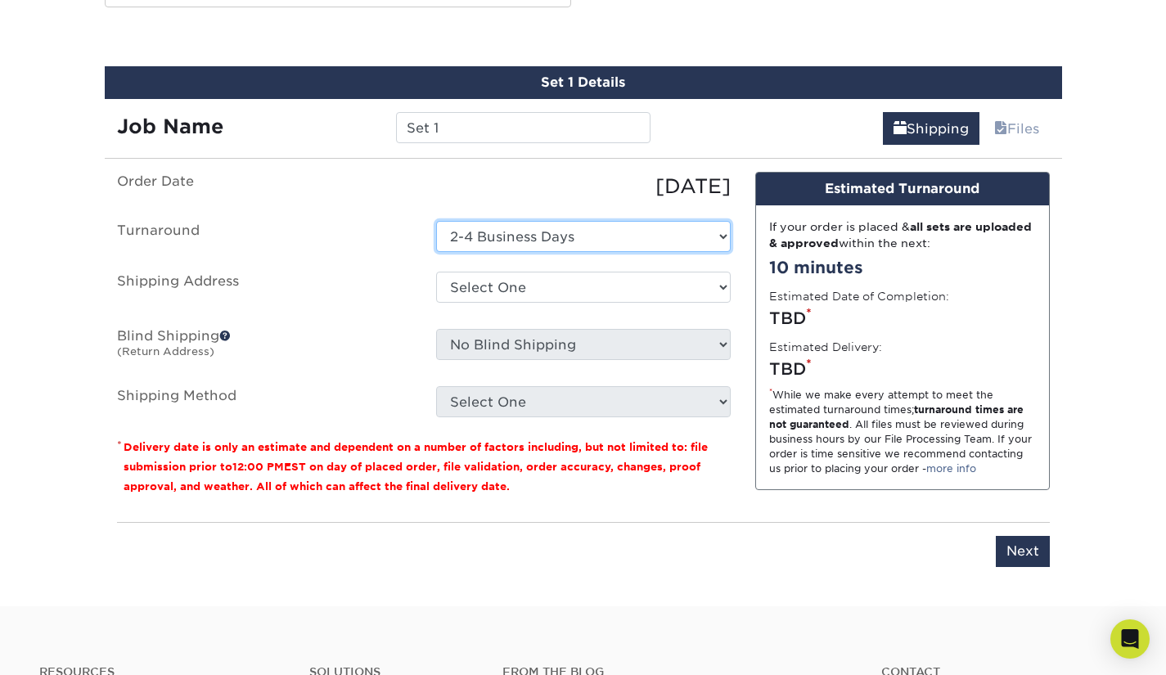
click at [620, 226] on select "Select One 2-4 Business Days" at bounding box center [583, 236] width 294 height 31
click at [436, 221] on select "Select One 2-4 Business Days" at bounding box center [583, 236] width 294 height 31
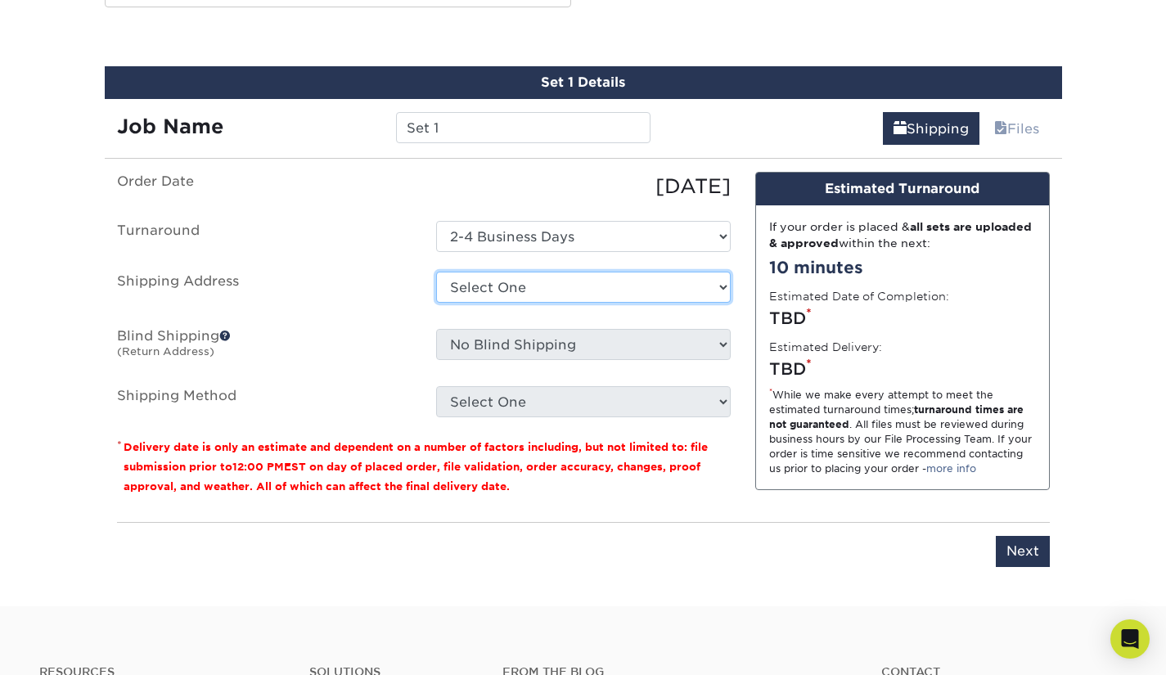
click at [604, 283] on select "Select One + Add New Address - Login" at bounding box center [583, 287] width 294 height 31
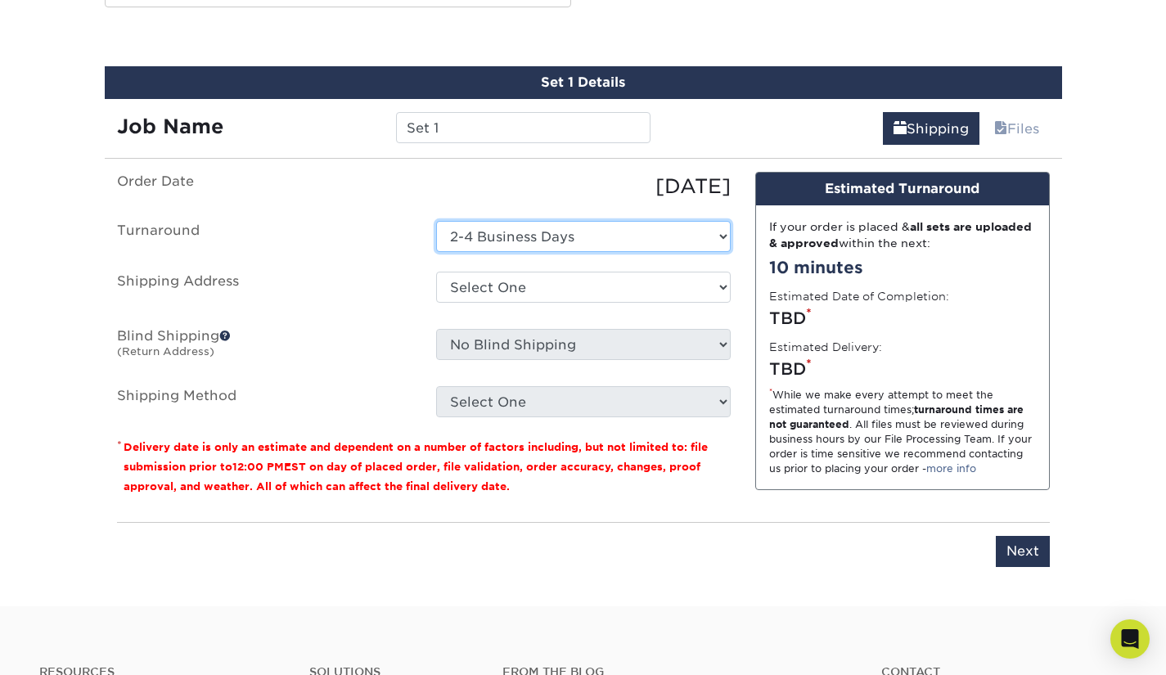
click at [466, 245] on select "Select One 2-4 Business Days" at bounding box center [583, 236] width 294 height 31
